Goal: Find contact information: Find contact information

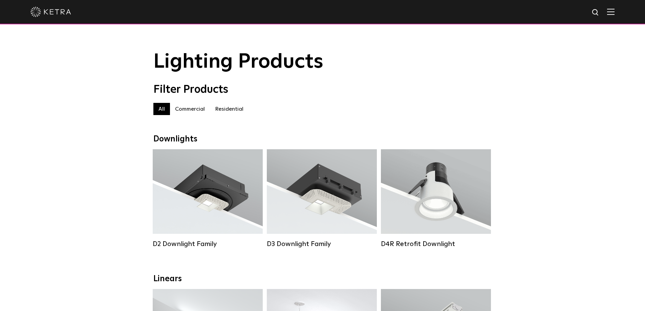
click at [613, 12] on img at bounding box center [610, 11] width 7 height 6
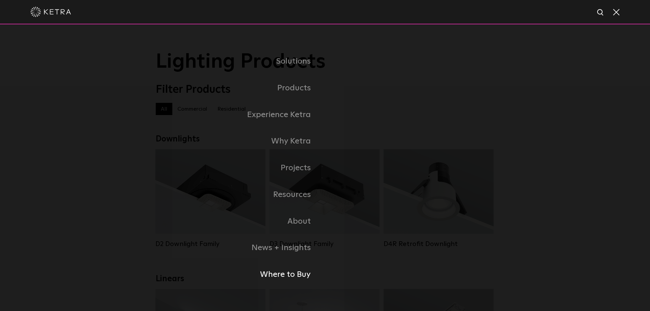
click at [299, 277] on link "Where to Buy" at bounding box center [240, 274] width 169 height 27
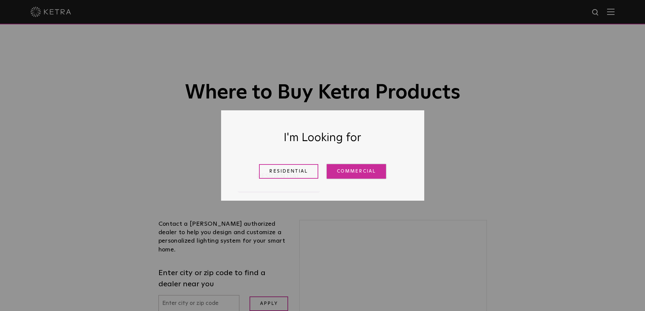
click at [367, 174] on link "Commercial" at bounding box center [356, 171] width 59 height 15
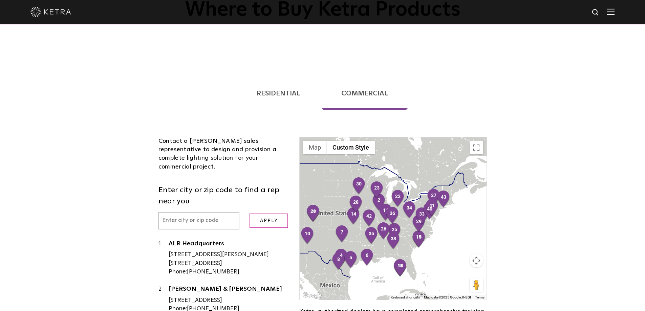
scroll to position [68, 0]
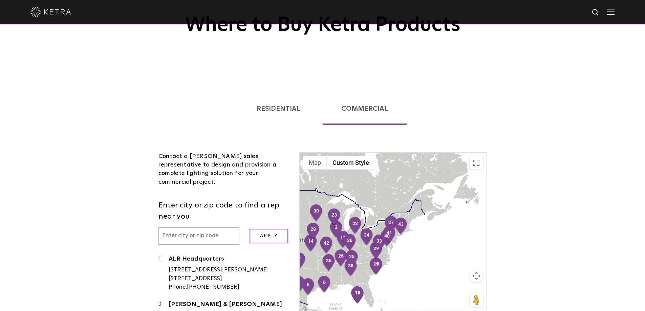
drag, startPoint x: 439, startPoint y: 228, endPoint x: 346, endPoint y: 208, distance: 95.5
click at [292, 209] on div "Contact a Ketra sales representative to design and provision a complete lightin…" at bounding box center [322, 268] width 338 height 272
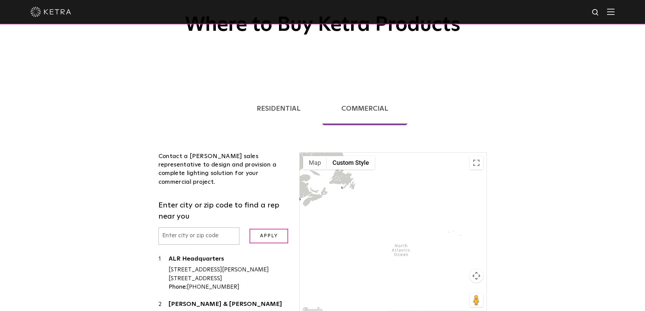
drag, startPoint x: 465, startPoint y: 223, endPoint x: 282, endPoint y: 206, distance: 184.6
click at [282, 206] on div "Contact a Ketra sales representative to design and provision a complete lightin…" at bounding box center [322, 268] width 338 height 272
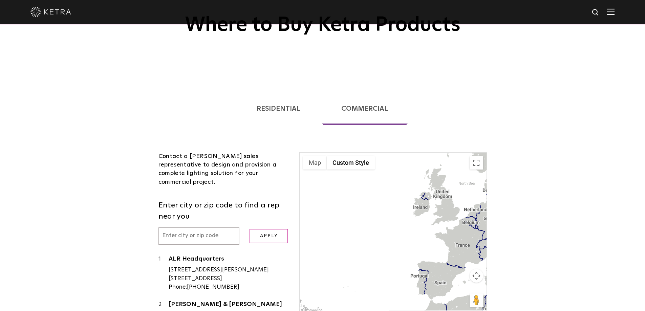
drag, startPoint x: 418, startPoint y: 211, endPoint x: 411, endPoint y: 272, distance: 61.6
click at [411, 272] on div at bounding box center [393, 234] width 187 height 162
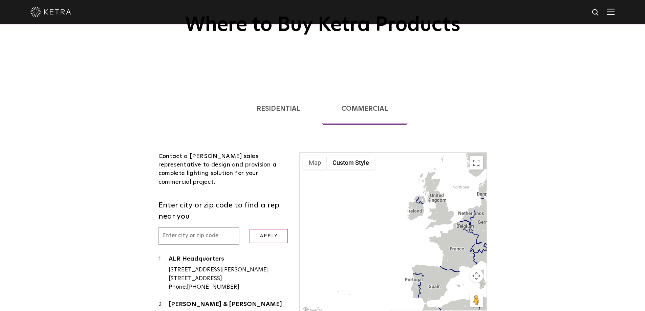
click at [444, 210] on div at bounding box center [393, 234] width 187 height 162
click at [171, 227] on input "text" at bounding box center [198, 235] width 81 height 17
type input "London"
click at [270, 229] on input "Apply" at bounding box center [268, 236] width 39 height 15
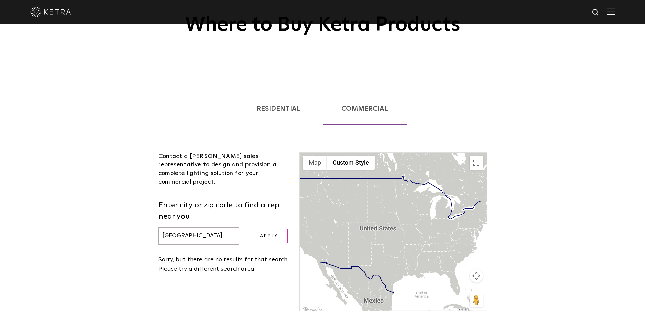
click at [285, 113] on link "Residential" at bounding box center [278, 108] width 83 height 33
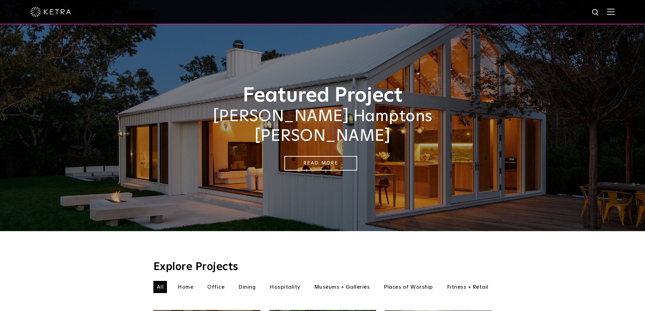
click at [613, 14] on img at bounding box center [610, 11] width 7 height 6
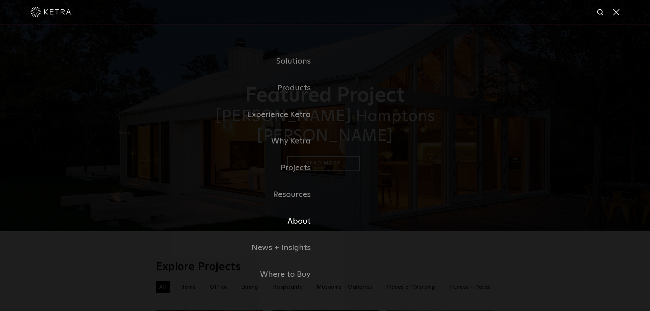
click at [299, 222] on link "About" at bounding box center [240, 221] width 169 height 27
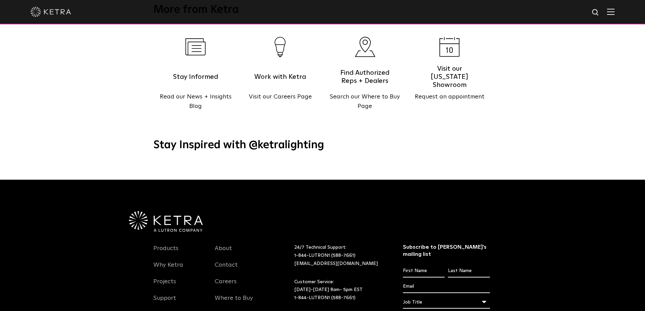
scroll to position [779, 0]
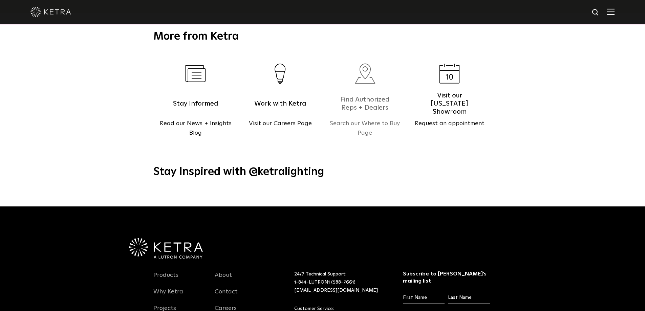
click at [369, 95] on h5 "Find Authorized Reps + Dealers" at bounding box center [365, 103] width 58 height 17
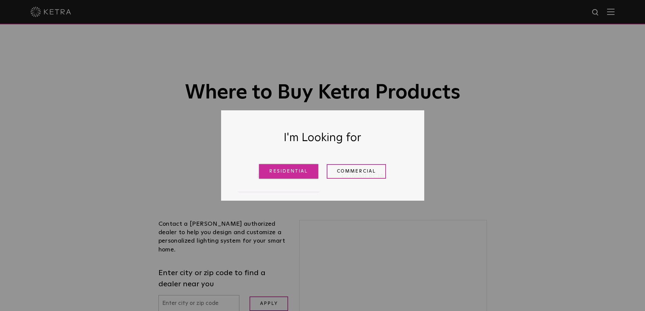
click at [294, 175] on link "Residential" at bounding box center [288, 171] width 59 height 15
